Goal: Task Accomplishment & Management: Use online tool/utility

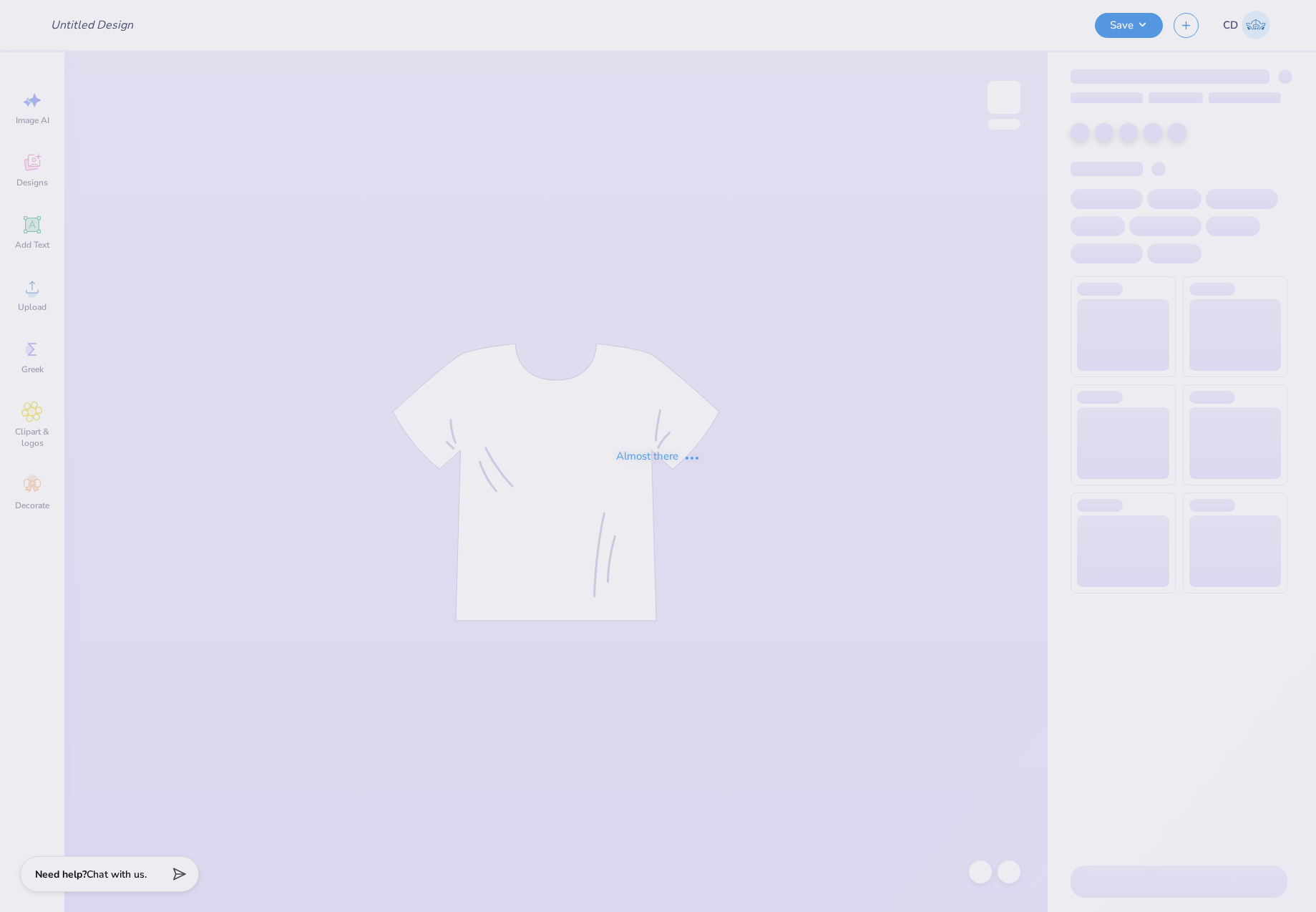
type input "UNC Alpha Phi Semi Formal Merch 2025"
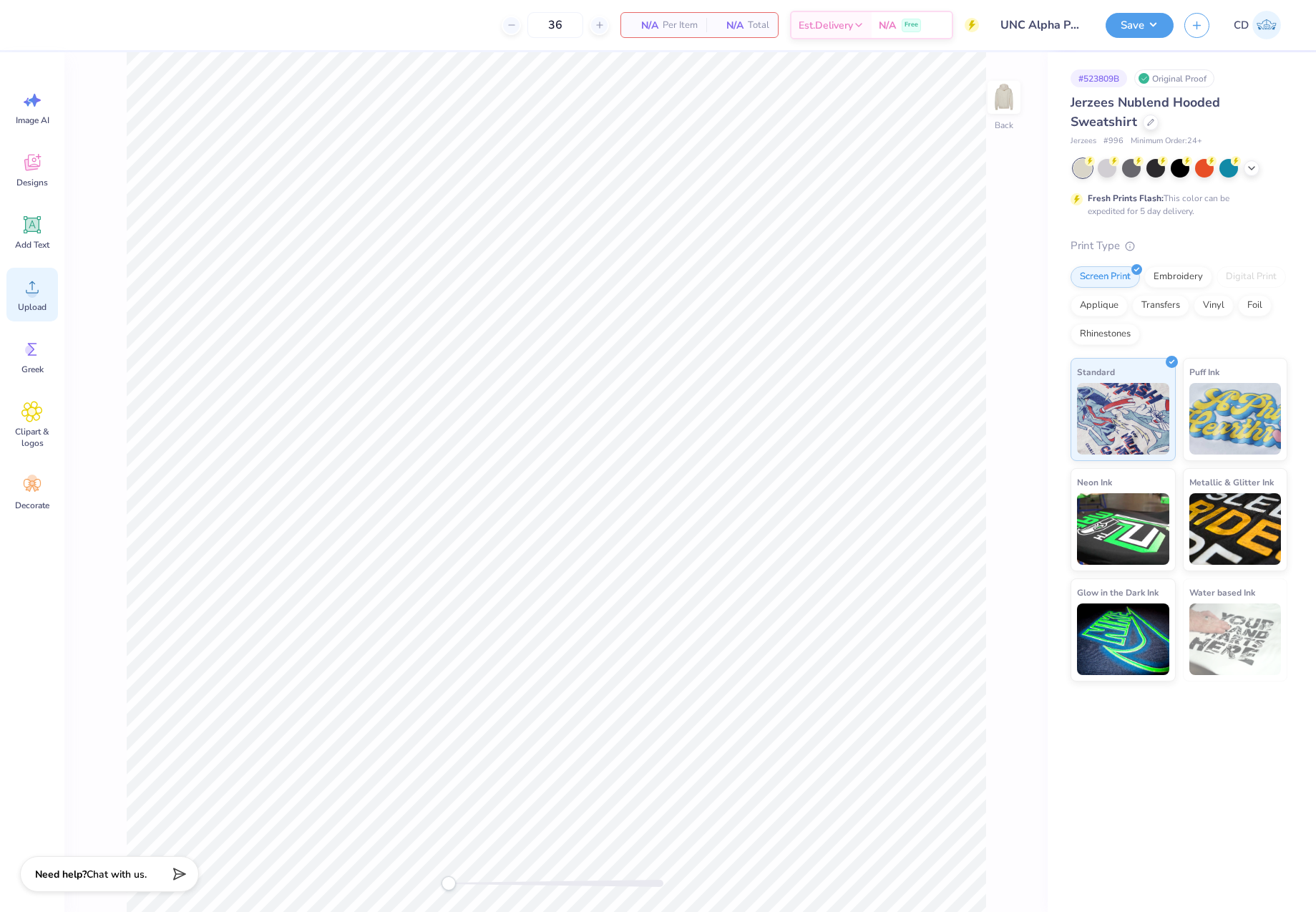
click at [29, 287] on icon at bounding box center [32, 287] width 22 height 22
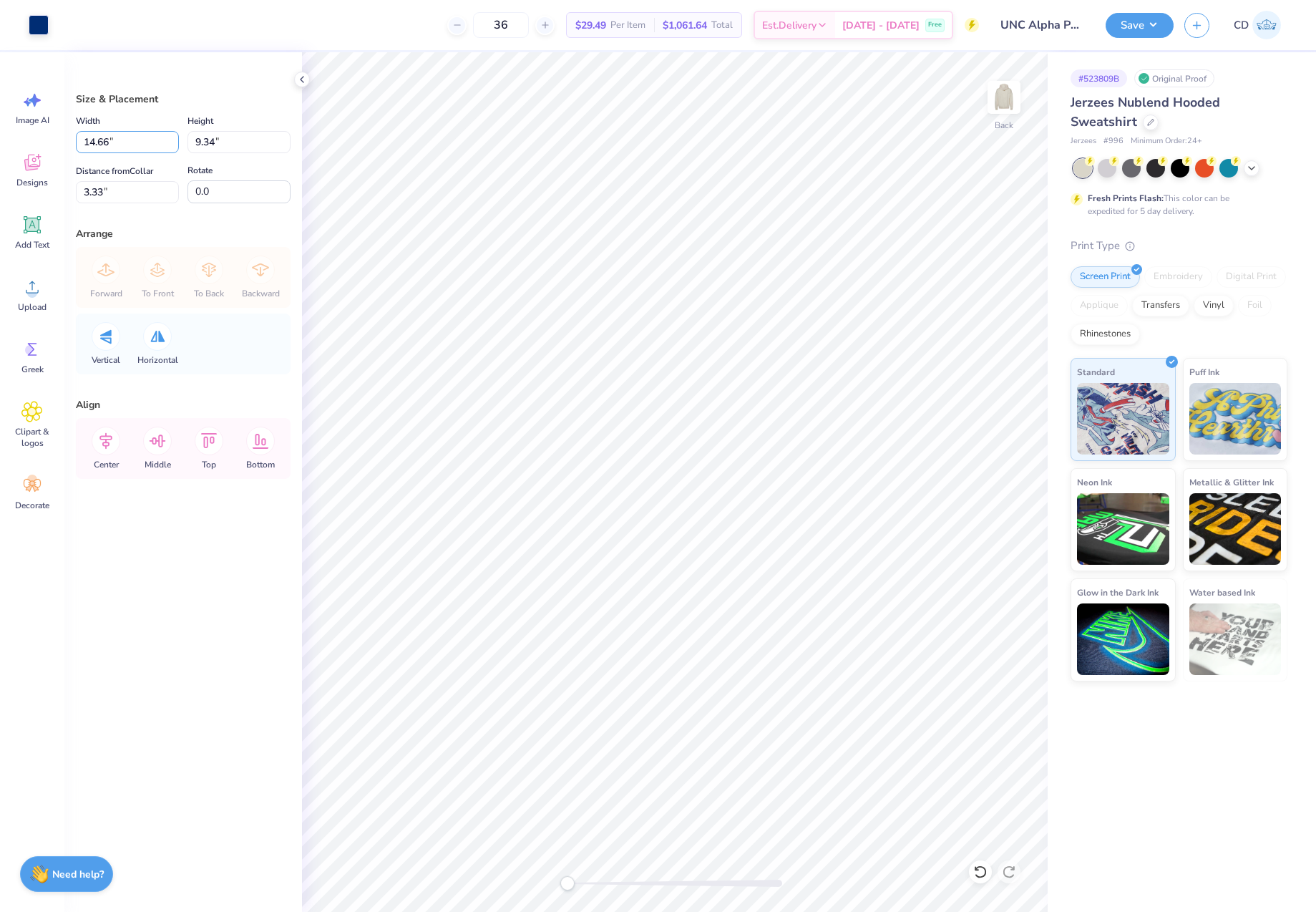
drag, startPoint x: 128, startPoint y: 142, endPoint x: 61, endPoint y: 144, distance: 67.0
click at [61, 144] on div "Art colors 36 $29.49 Per Item $1,061.64 Total Est. Delivery Oct 6 - 9 Free Desi…" at bounding box center [658, 456] width 1316 height 912
type input "4.00"
type input "2.55"
drag, startPoint x: 80, startPoint y: 191, endPoint x: 52, endPoint y: 195, distance: 28.3
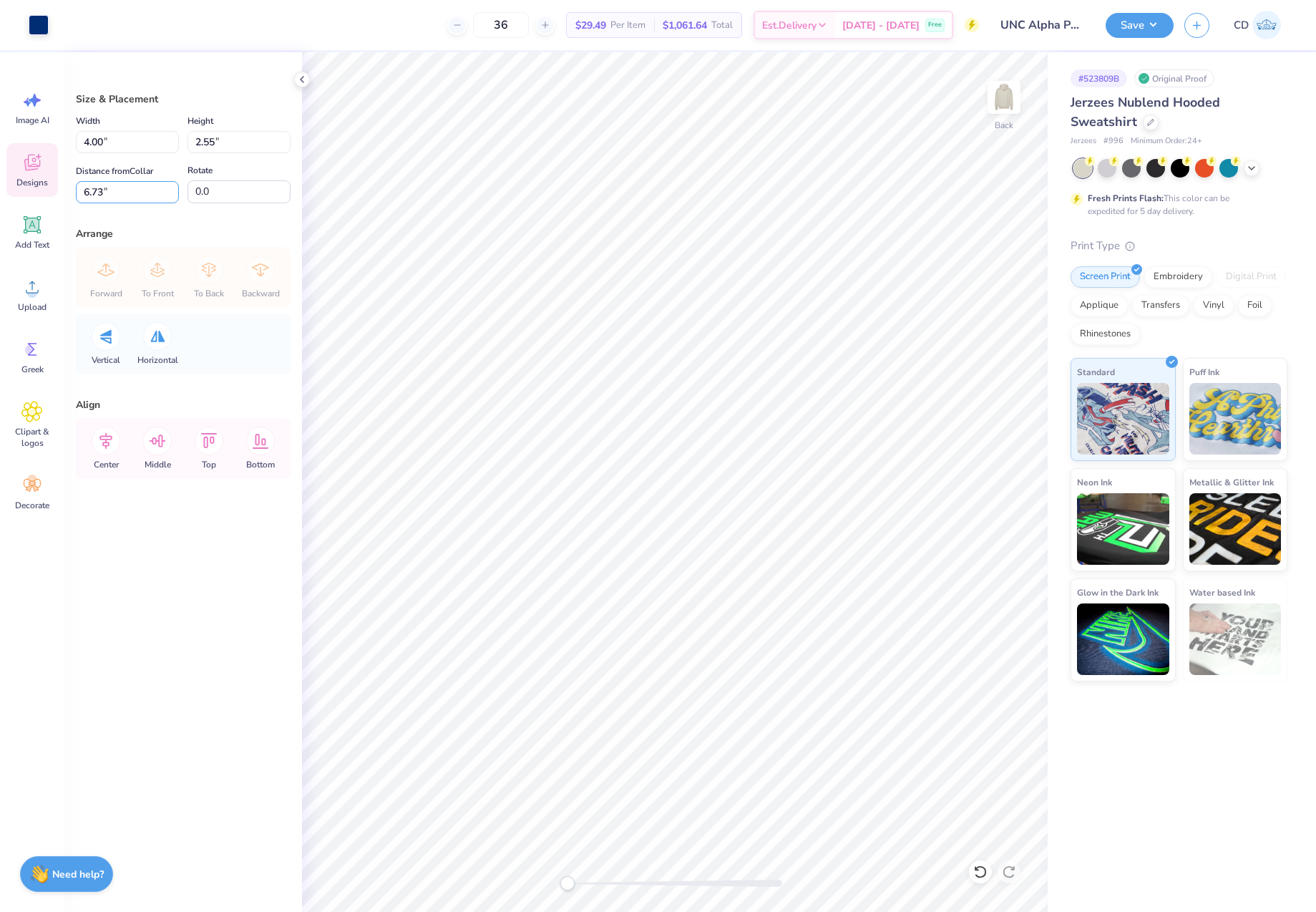
click at [54, 193] on div "Art colors 36 $29.49 Per Item $1,061.64 Total Est. Delivery Oct 6 - 9 Free Desi…" at bounding box center [658, 456] width 1316 height 912
type input "3"
click at [1000, 103] on img at bounding box center [1003, 97] width 57 height 57
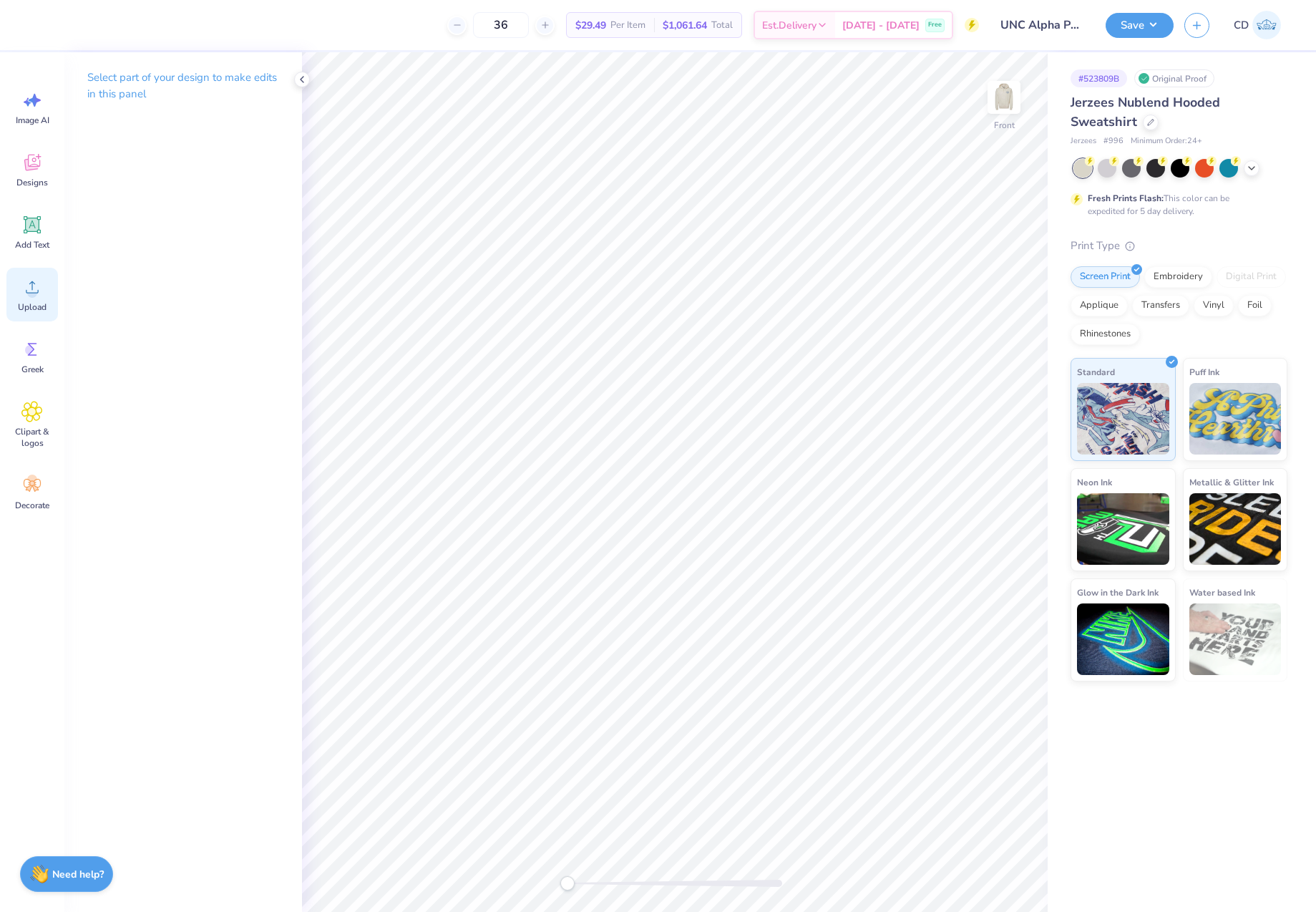
click at [35, 292] on circle at bounding box center [32, 292] width 10 height 10
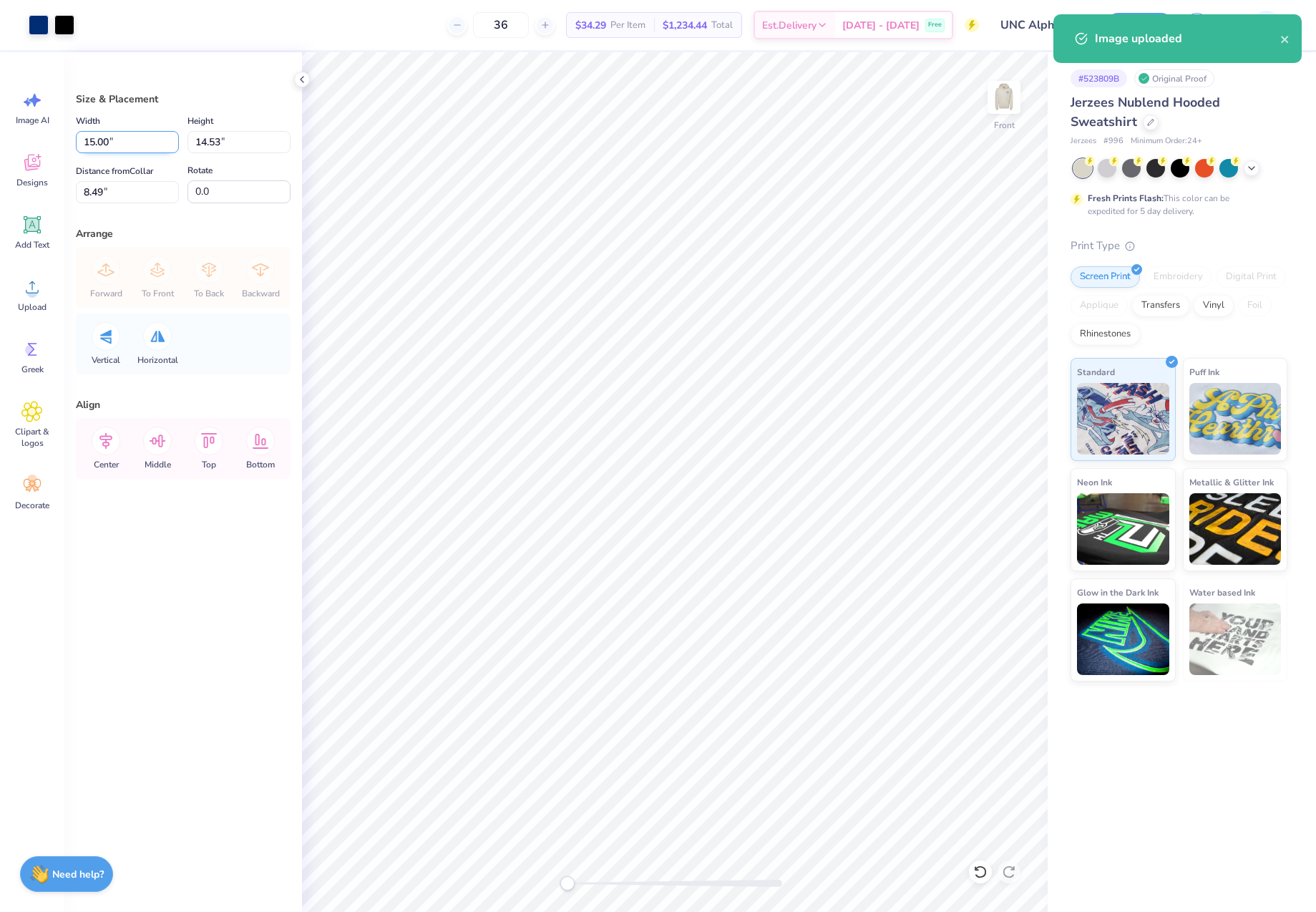
drag, startPoint x: 131, startPoint y: 142, endPoint x: 79, endPoint y: 147, distance: 52.2
click at [84, 142] on input "15.00" at bounding box center [128, 141] width 103 height 22
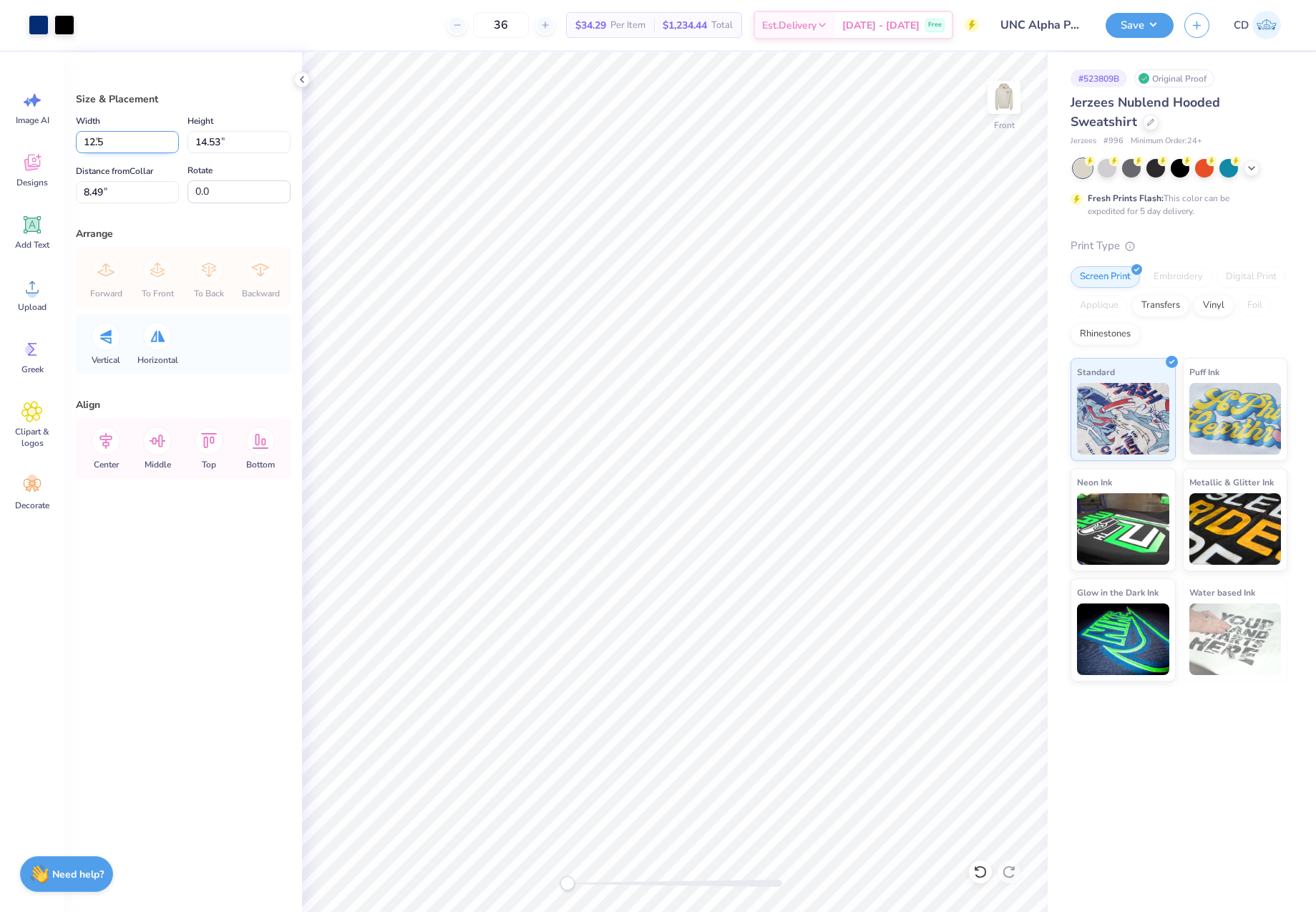
type input "12.50"
type input "12.11"
drag, startPoint x: 100, startPoint y: 192, endPoint x: 53, endPoint y: 195, distance: 47.1
click at [53, 195] on div "Art colors 36 $34.29 Per Item $1,234.44 Total Est. Delivery Oct 6 - 9 Free Desi…" at bounding box center [658, 456] width 1316 height 912
drag, startPoint x: 116, startPoint y: 191, endPoint x: 75, endPoint y: 191, distance: 41.0
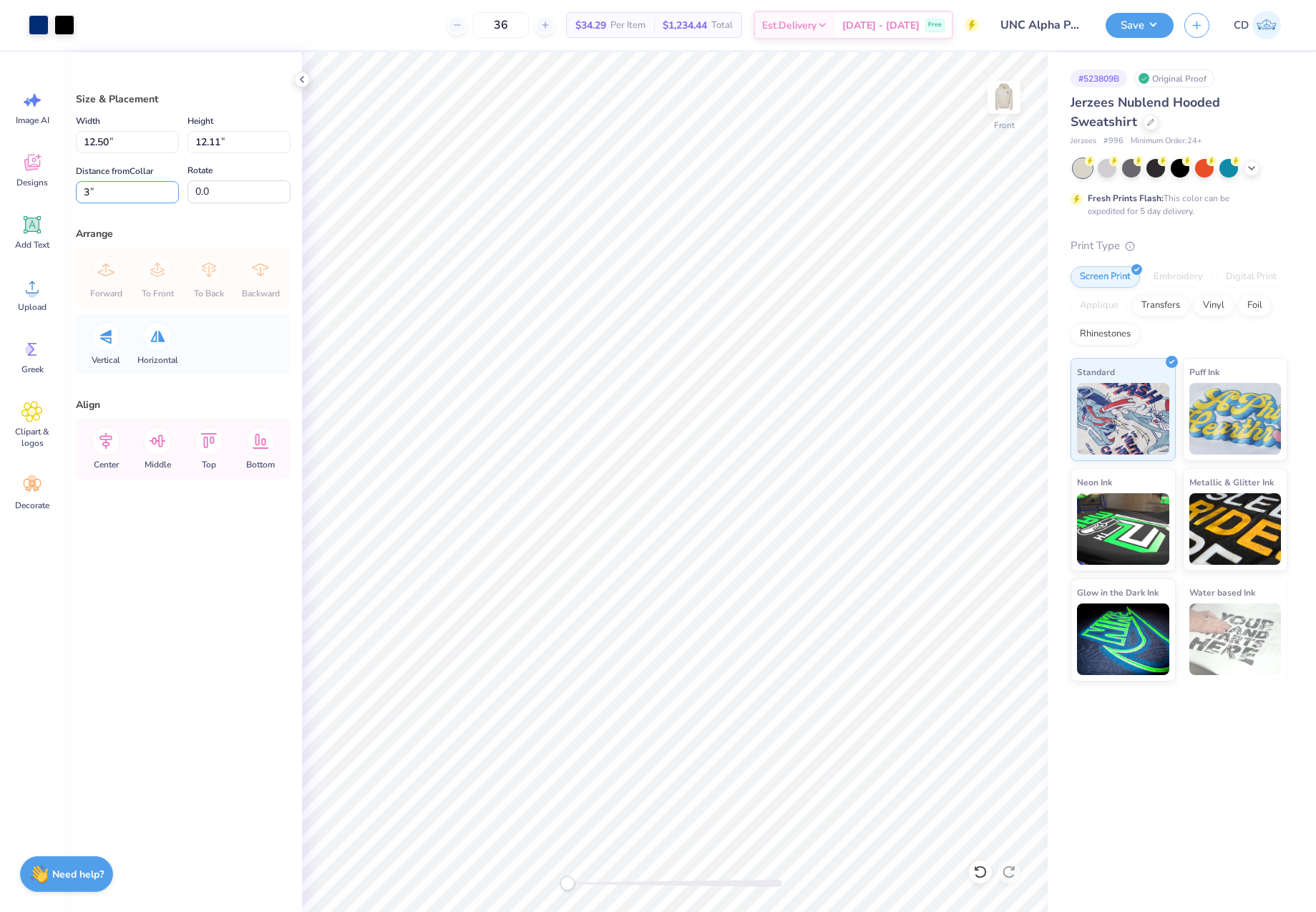
click at [75, 191] on div "Size & Placement Width 12.50 12.50 " Height 12.11 12.11 " Distance from Collar …" at bounding box center [183, 482] width 238 height 859
type input "7"
drag, startPoint x: 114, startPoint y: 185, endPoint x: 72, endPoint y: 185, distance: 42.0
click at [78, 185] on input "7.06" at bounding box center [128, 191] width 103 height 22
type input "6"
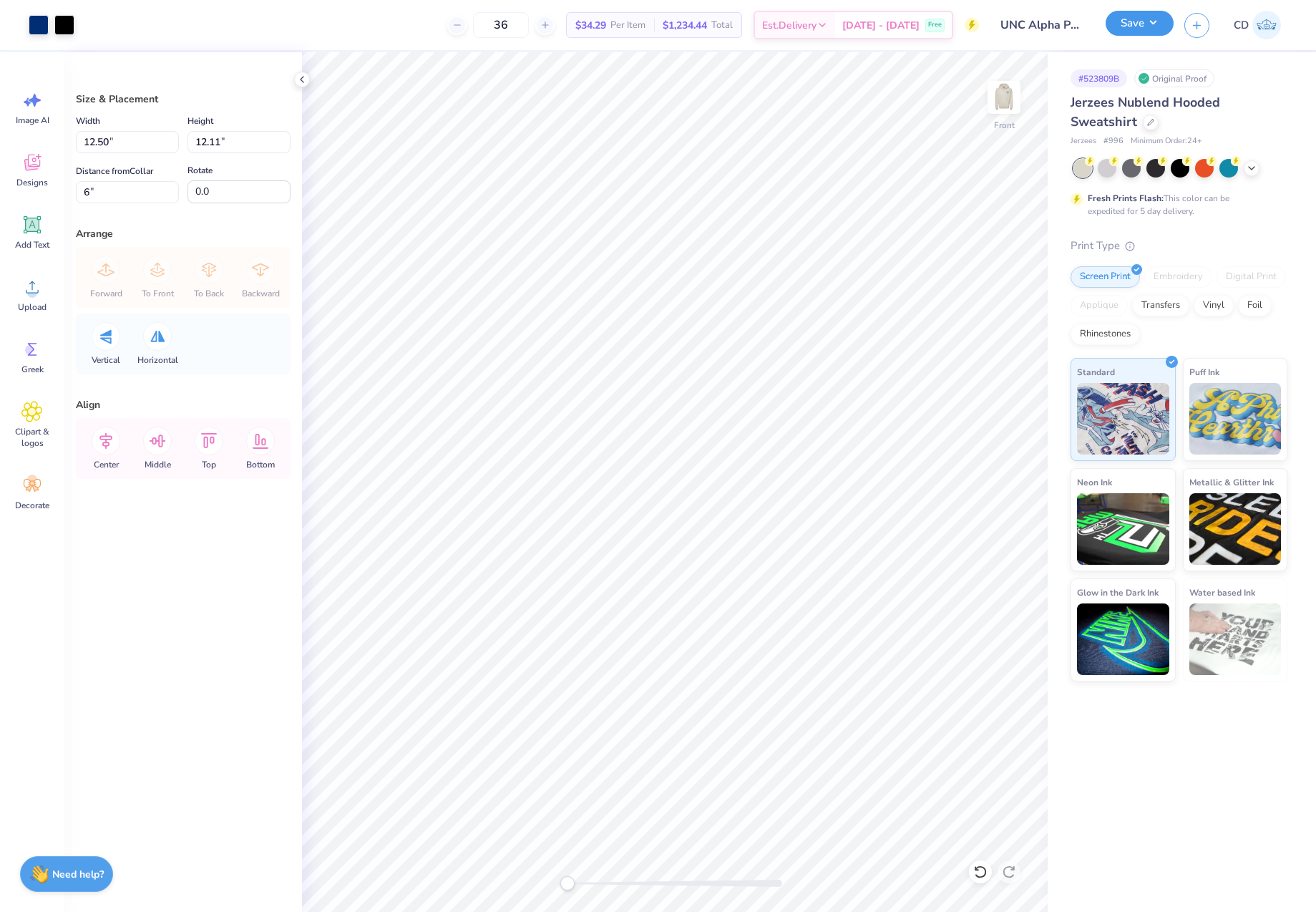
click at [1129, 33] on button "Save" at bounding box center [1140, 23] width 68 height 25
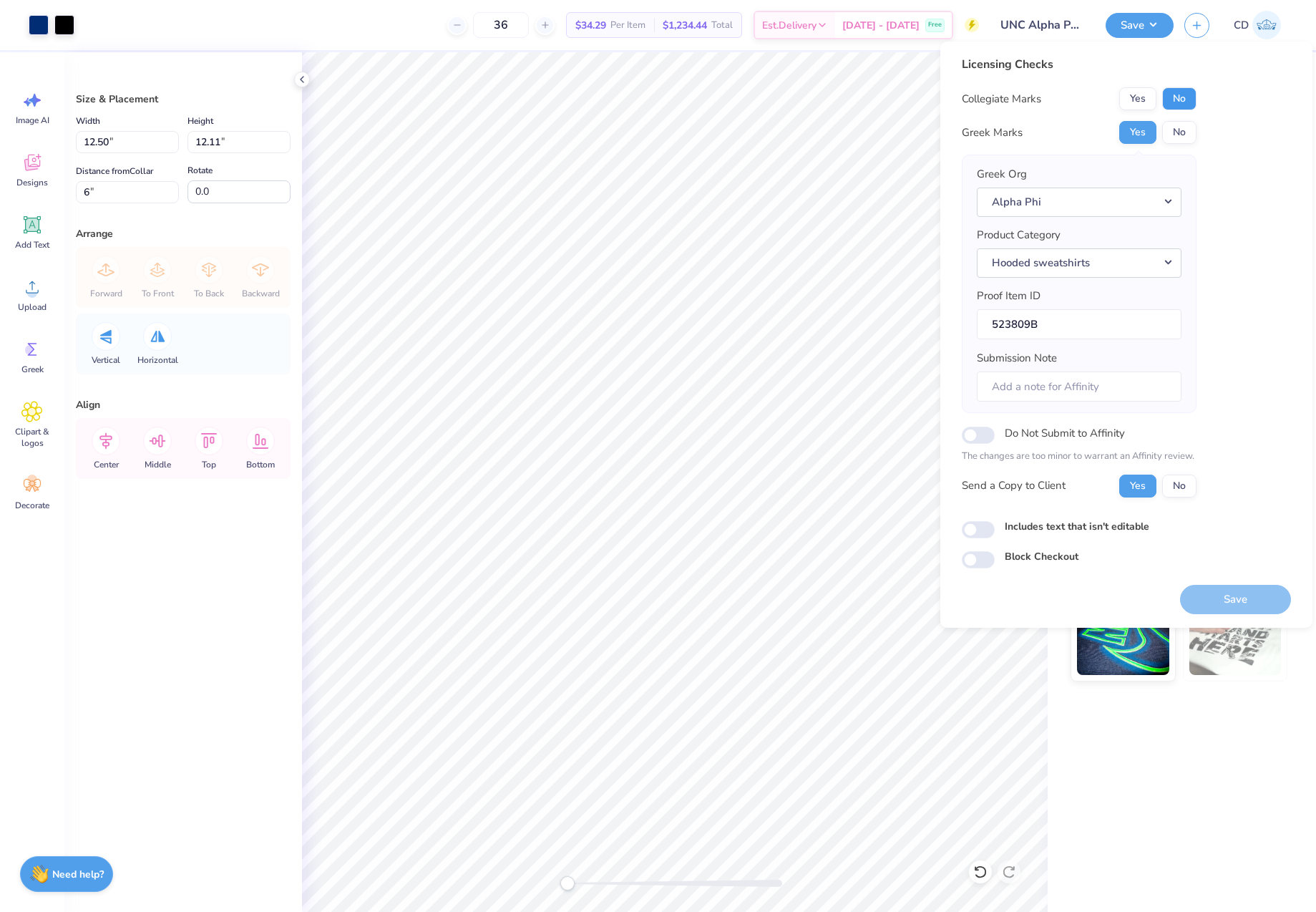
click at [1179, 98] on button "No" at bounding box center [1179, 99] width 35 height 23
click at [978, 532] on input "Includes text that isn't editable" at bounding box center [978, 529] width 33 height 17
checkbox input "true"
click at [1209, 583] on div "Save" at bounding box center [1235, 590] width 111 height 45
click at [1222, 598] on button "Save" at bounding box center [1235, 599] width 111 height 29
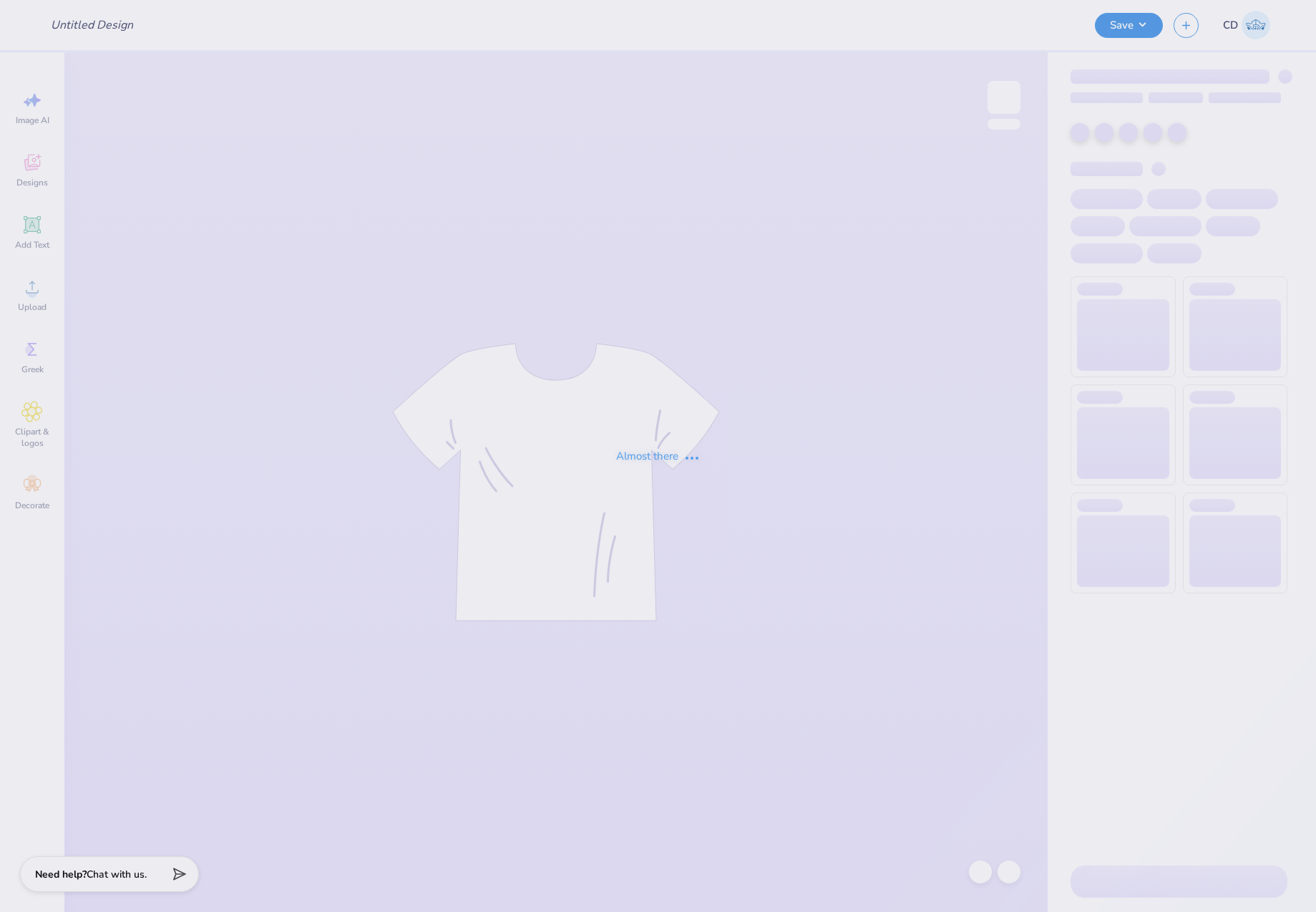
type input "AXO Gameday merch"
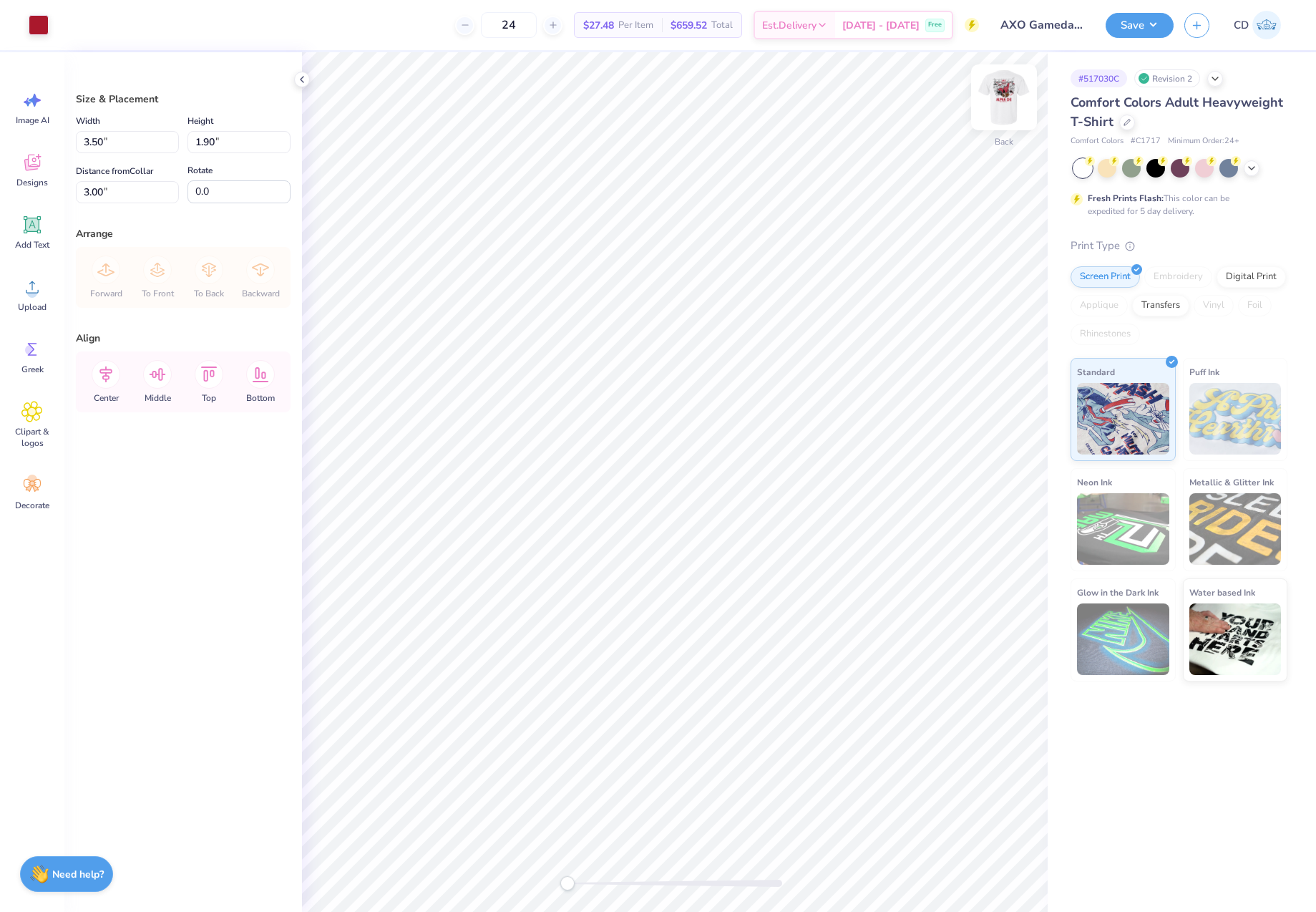
click at [1015, 98] on img at bounding box center [1003, 97] width 57 height 57
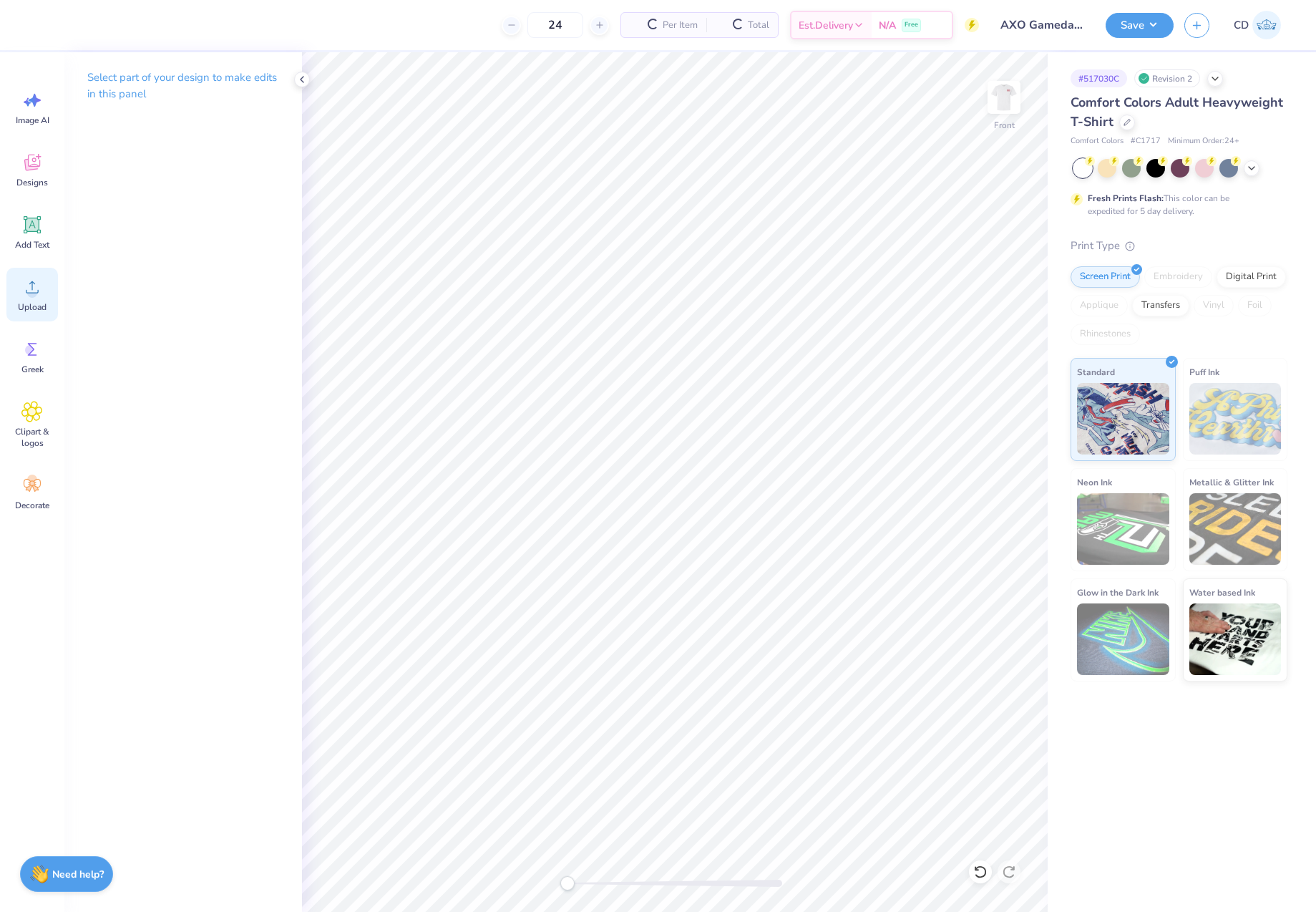
click at [23, 289] on icon at bounding box center [32, 287] width 22 height 22
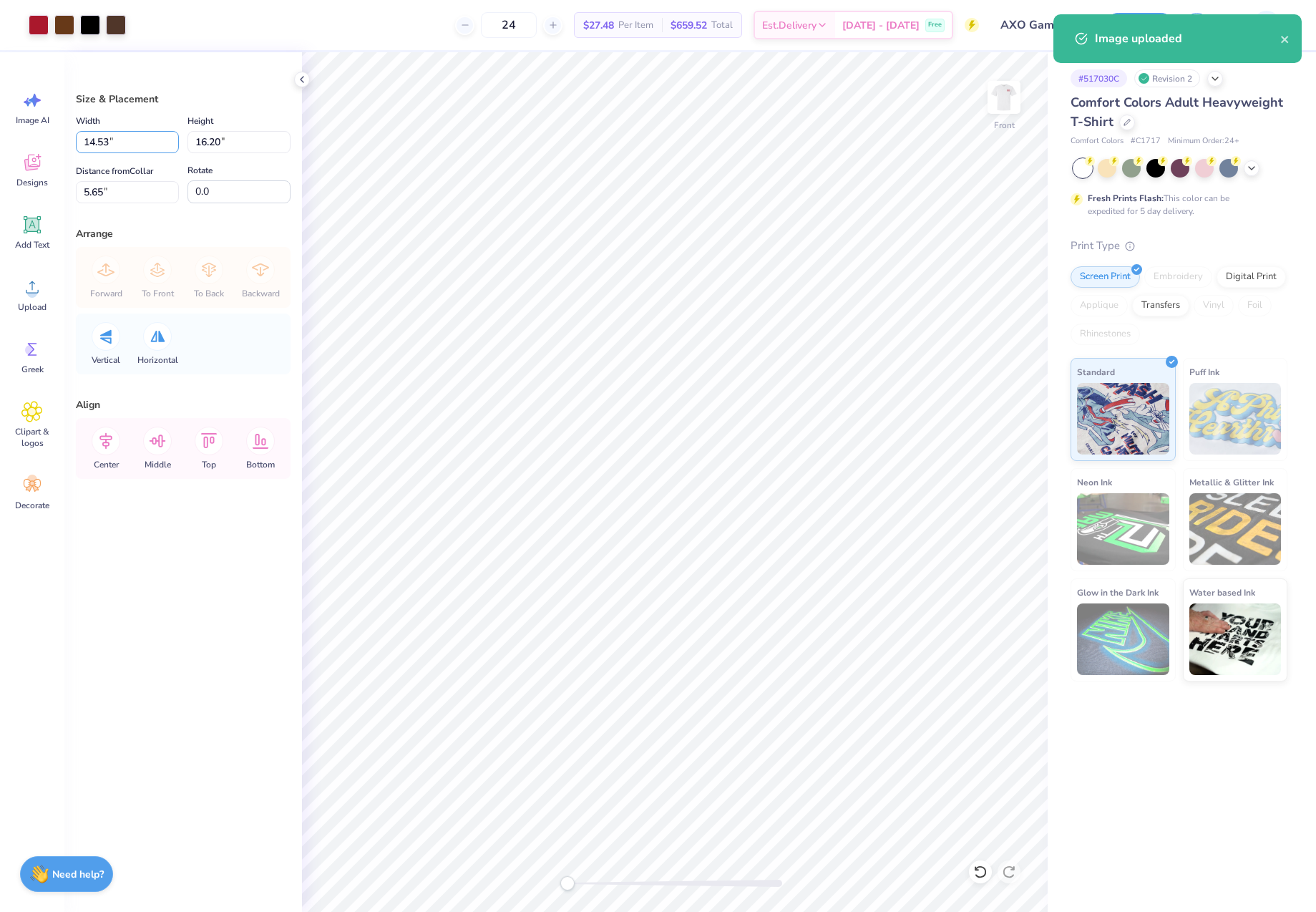
drag, startPoint x: 128, startPoint y: 144, endPoint x: 72, endPoint y: 140, distance: 56.1
click at [72, 141] on div "Size & Placement Width 14.53 14.53 " Height 16.20 16.20 " Distance from Collar …" at bounding box center [183, 482] width 238 height 859
type input "12.00"
type input "13.38"
drag, startPoint x: 132, startPoint y: 195, endPoint x: 40, endPoint y: 191, distance: 92.1
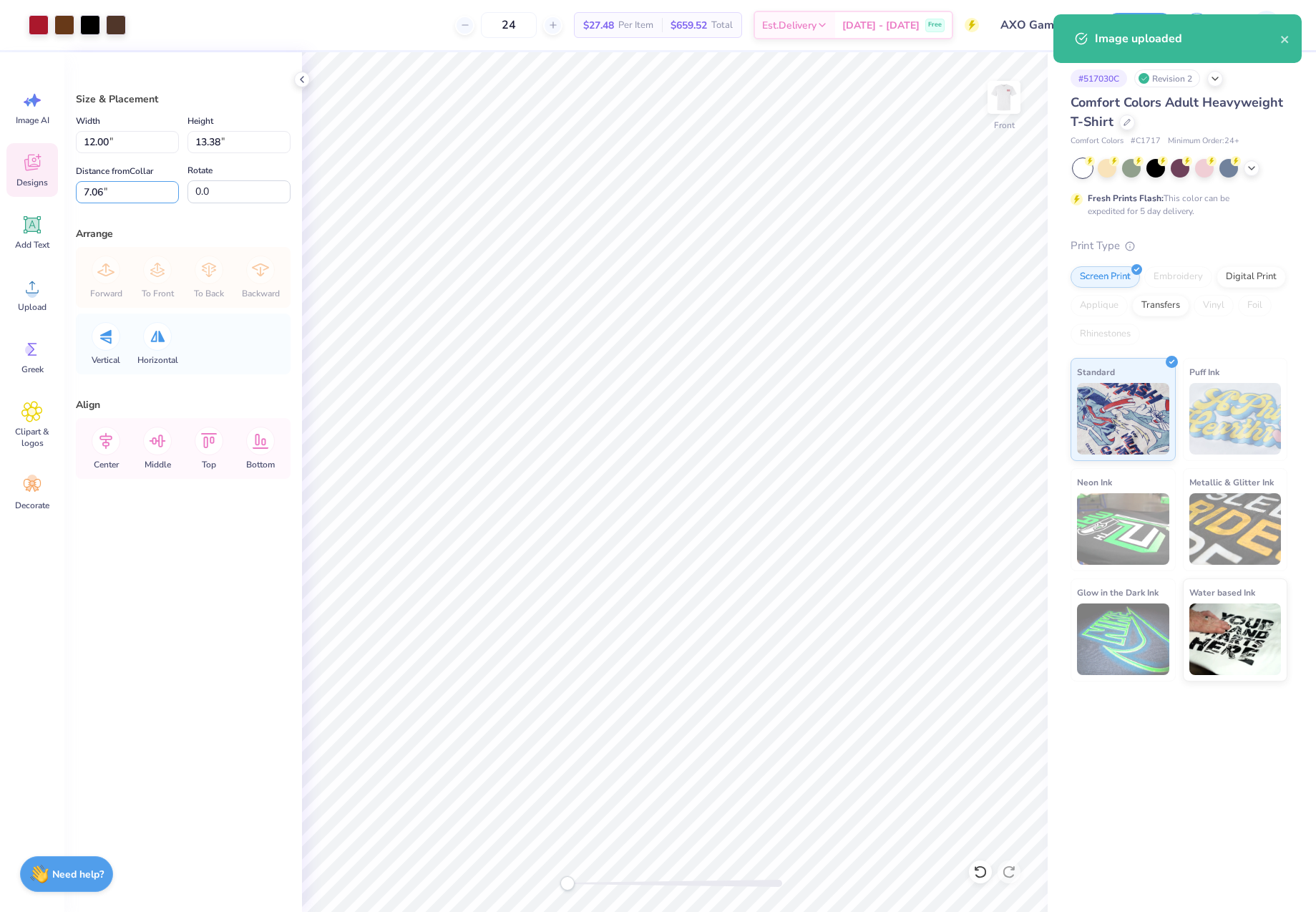
click at [40, 191] on div "Art colors 24 $27.48 Per Item $659.52 Total Est. Delivery [DATE] - [DATE] Free …" at bounding box center [658, 456] width 1316 height 912
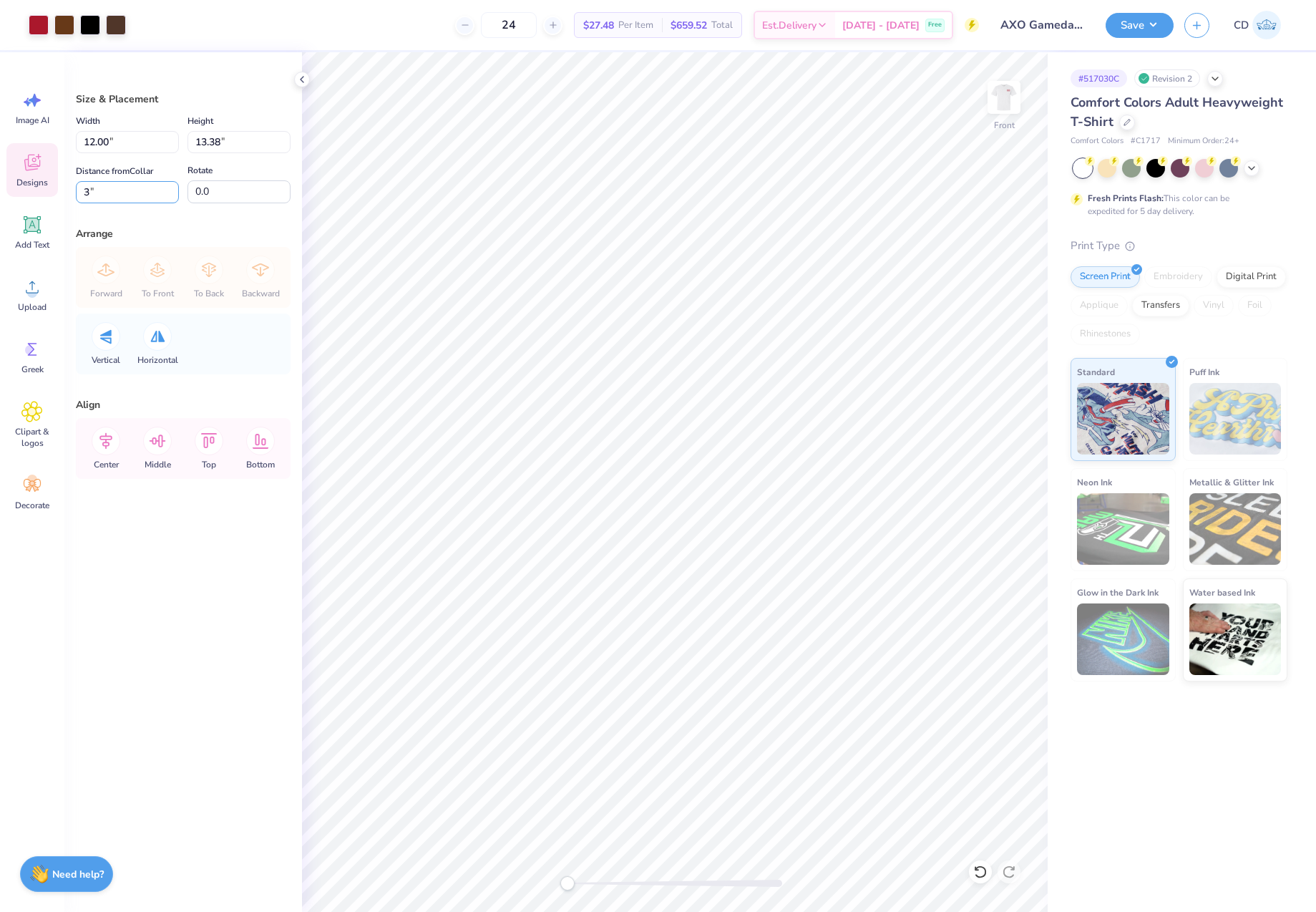
type input "3"
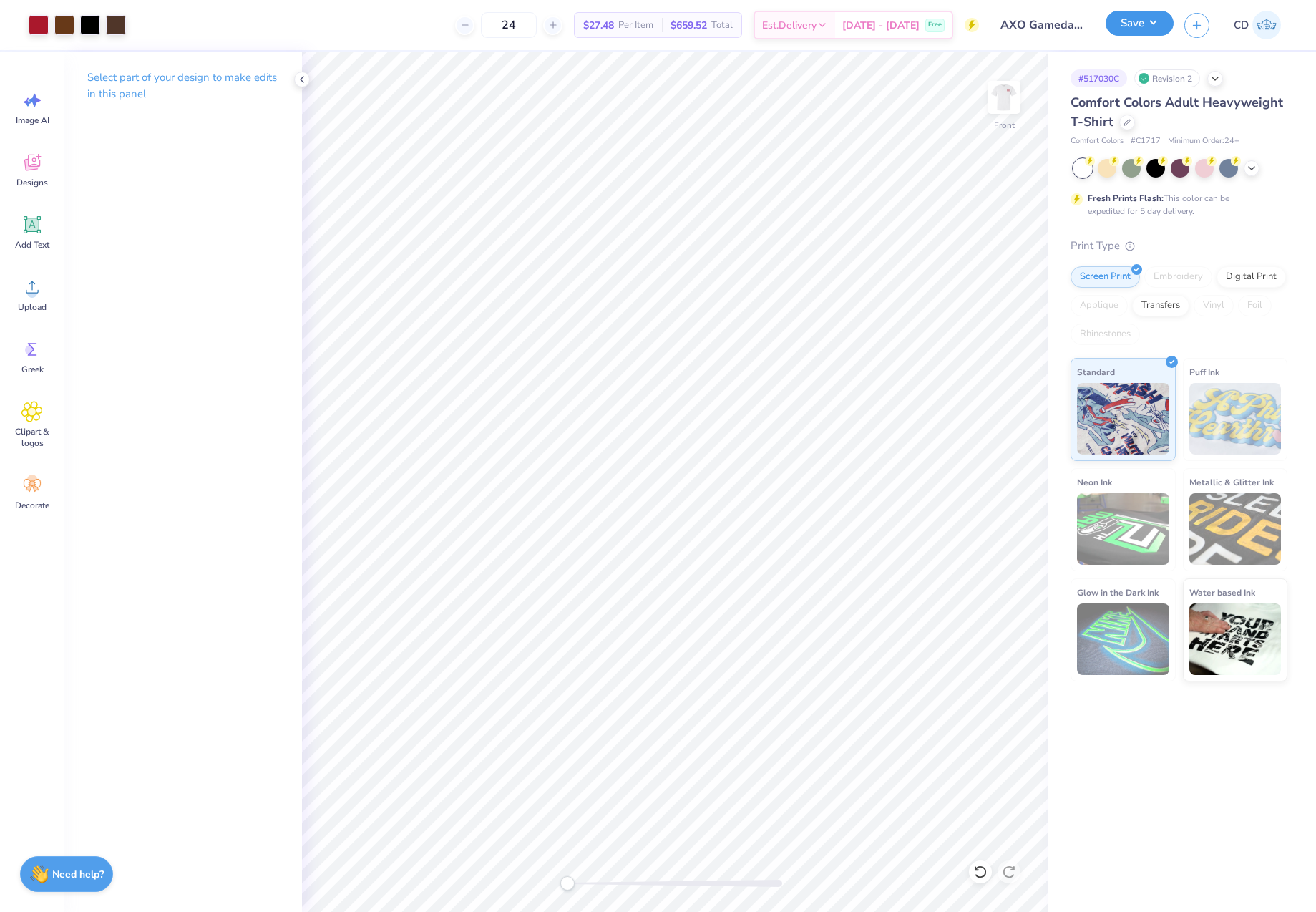
click at [1126, 29] on button "Save" at bounding box center [1140, 23] width 68 height 25
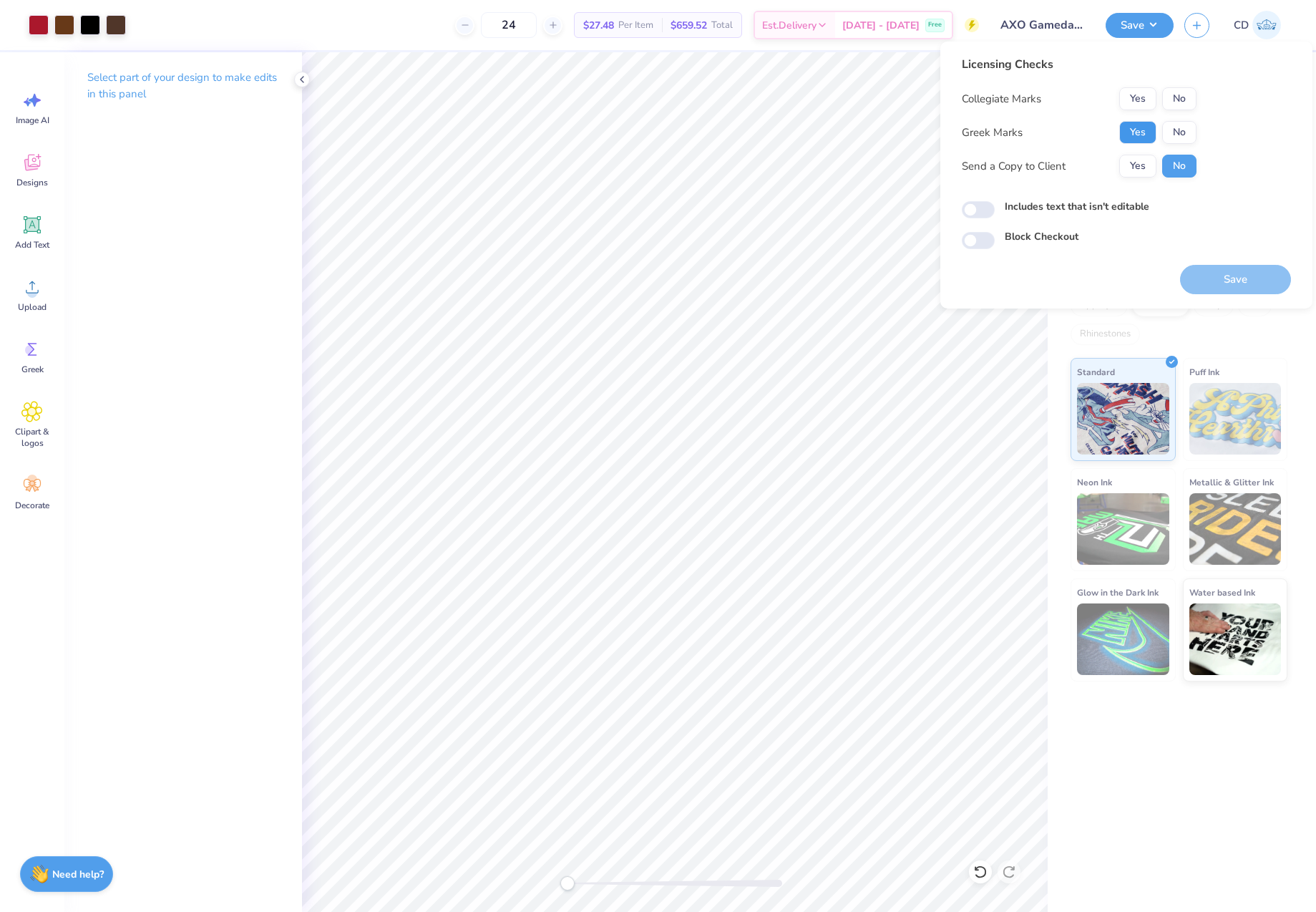
click at [1142, 137] on button "Yes" at bounding box center [1138, 132] width 37 height 23
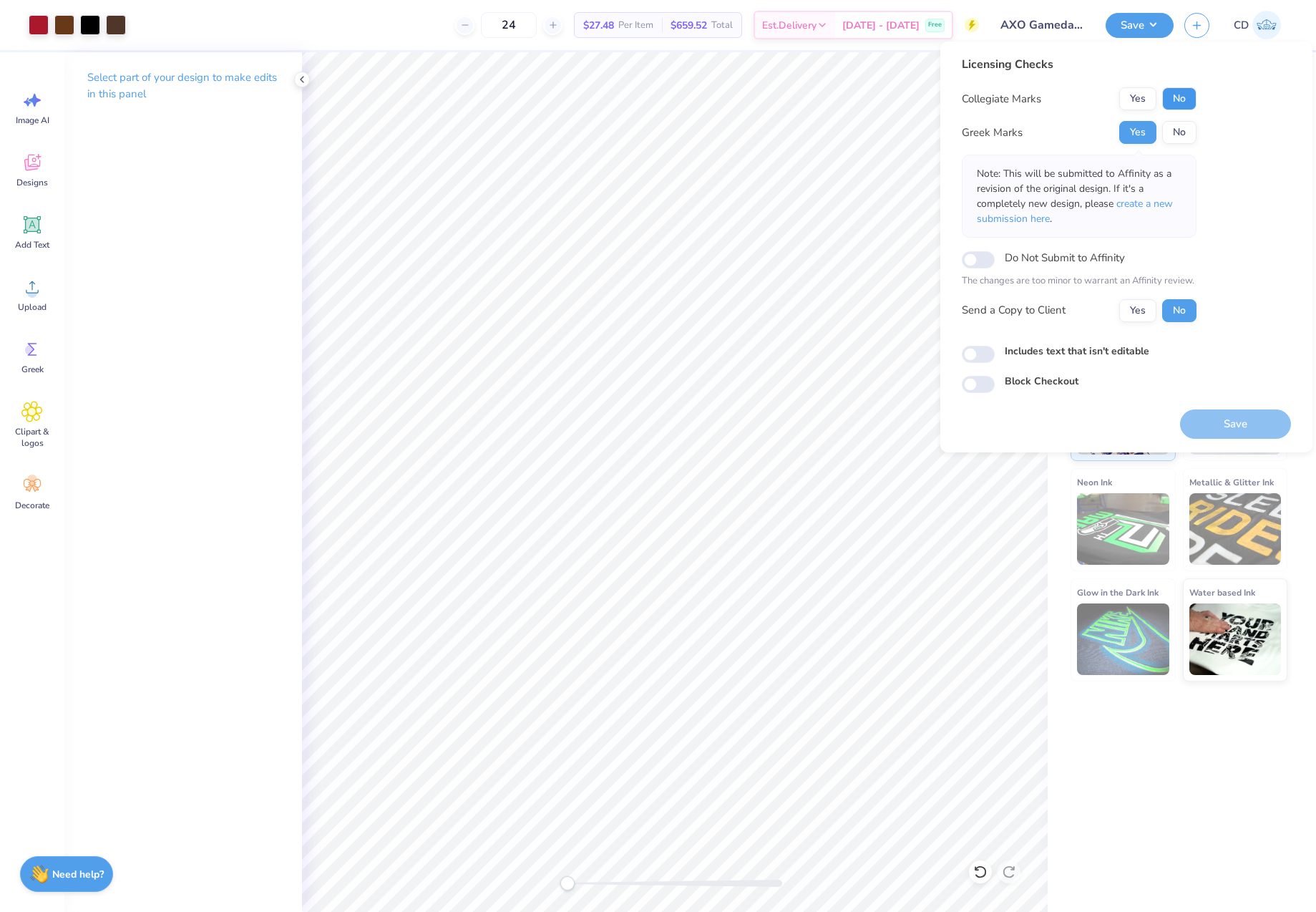
click at [1179, 103] on button "No" at bounding box center [1179, 99] width 35 height 23
click at [1142, 103] on button "Yes" at bounding box center [1138, 99] width 37 height 23
click at [984, 354] on input "Includes text that isn't editable" at bounding box center [978, 354] width 33 height 17
checkbox input "true"
click at [1217, 418] on button "Save" at bounding box center [1235, 424] width 111 height 29
